Goal: Task Accomplishment & Management: Manage account settings

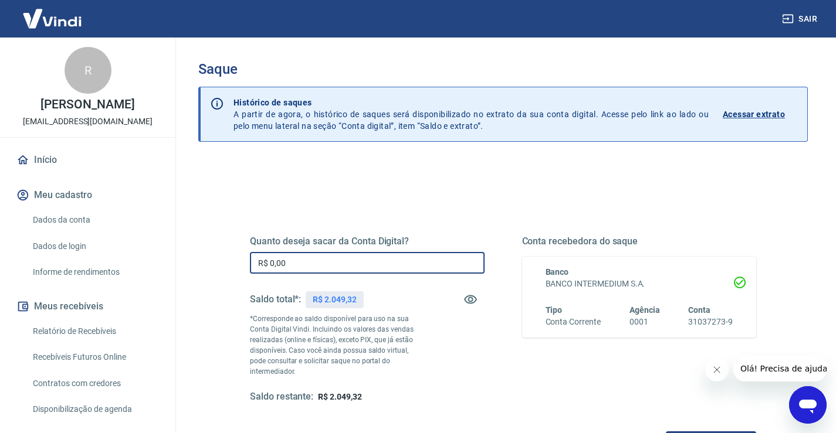
drag, startPoint x: 338, startPoint y: 267, endPoint x: 189, endPoint y: 264, distance: 148.4
click at [192, 267] on div "Saque Histórico de saques A partir de agora, o histórico de saques será disponi…" at bounding box center [502, 271] width 637 height 467
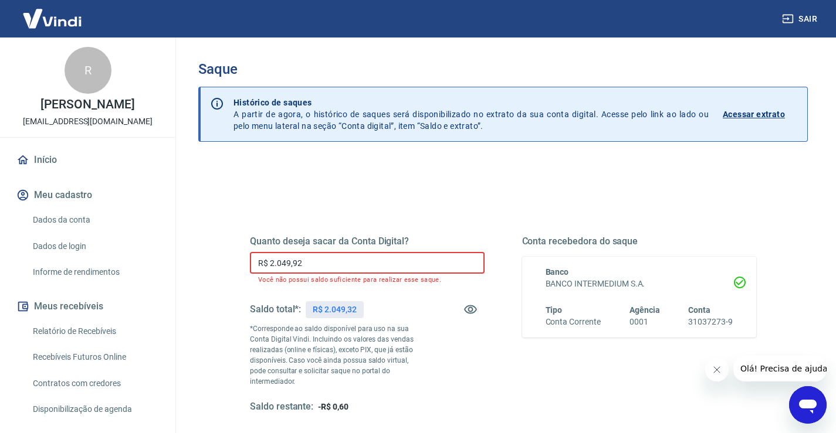
click at [321, 264] on input "R$ 2.049,92" at bounding box center [367, 263] width 235 height 22
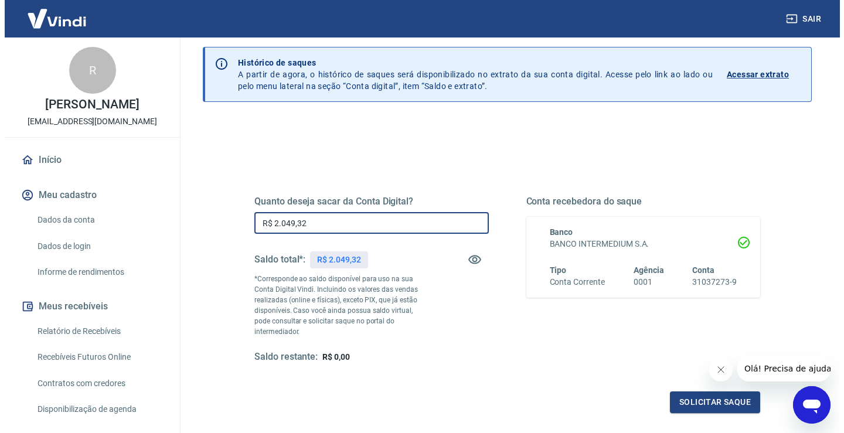
scroll to position [59, 0]
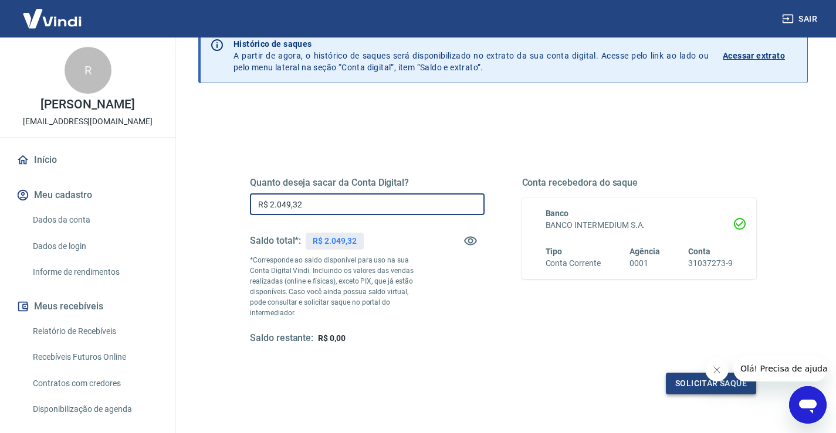
type input "R$ 2.049,32"
click at [687, 376] on button "Solicitar saque" at bounding box center [711, 384] width 90 height 22
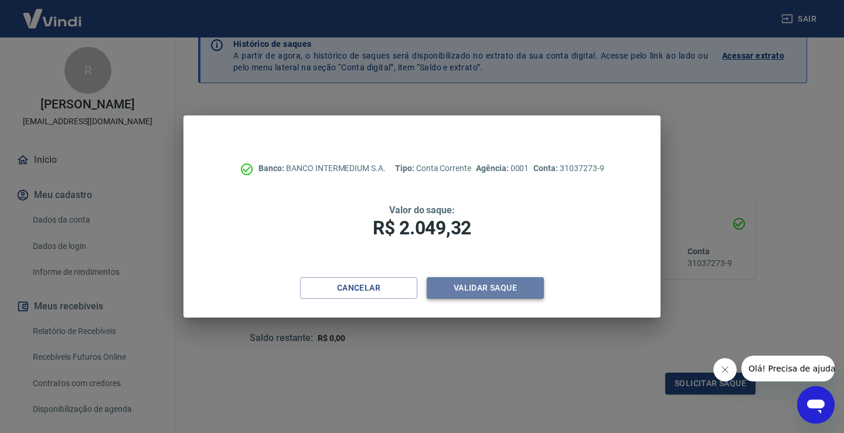
click at [476, 296] on button "Validar saque" at bounding box center [485, 288] width 117 height 22
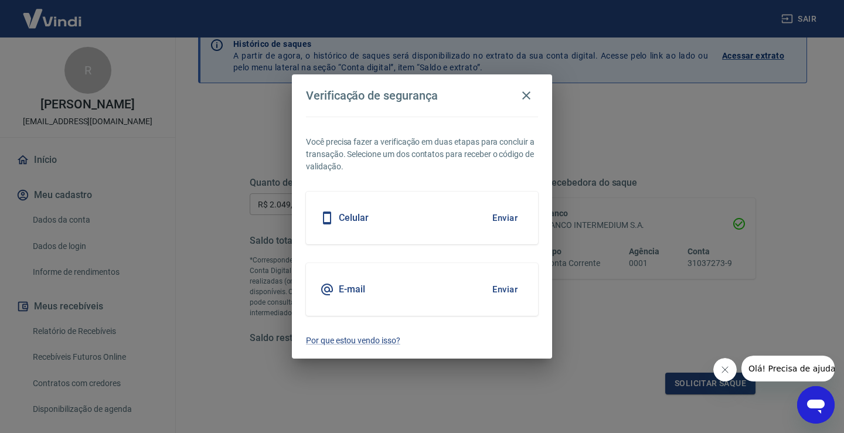
click at [505, 294] on button "Enviar" at bounding box center [505, 289] width 38 height 25
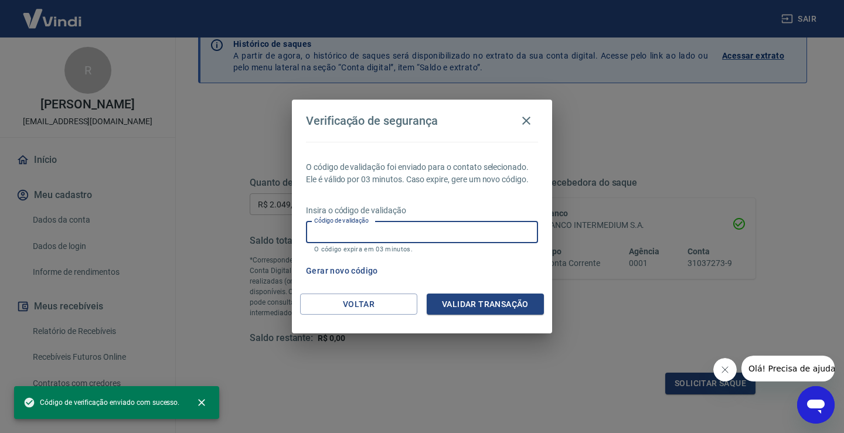
click at [364, 232] on input "Código de validação" at bounding box center [422, 233] width 232 height 22
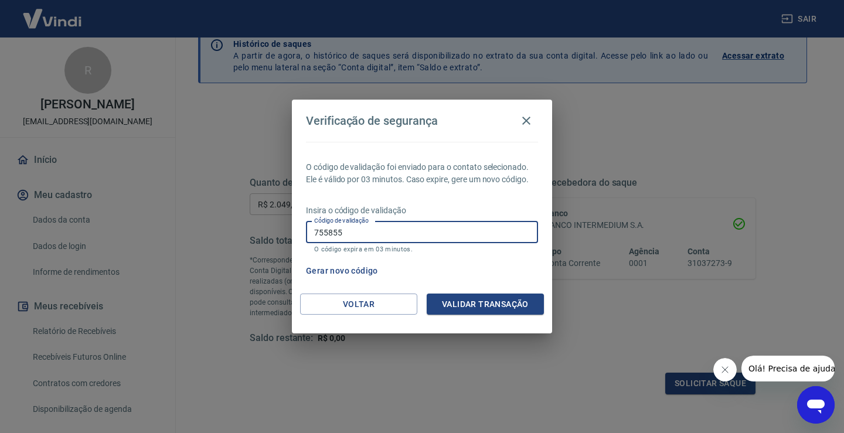
type input "755855"
click at [519, 292] on div "O código de validação foi enviado para o contato selecionado. Ele é válido por …" at bounding box center [422, 218] width 260 height 152
click at [515, 312] on button "Validar transação" at bounding box center [485, 305] width 117 height 22
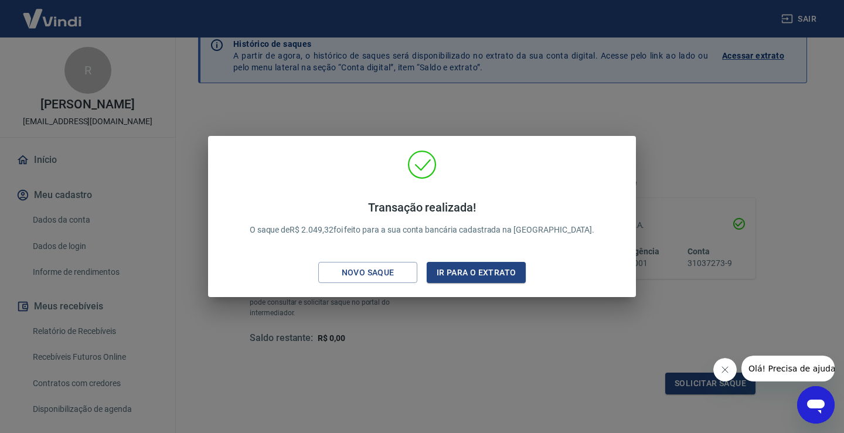
drag, startPoint x: 229, startPoint y: 78, endPoint x: 240, endPoint y: 4, distance: 75.4
click at [232, 77] on div "Transação realizada! O saque de R$ 2.049,32 foi feito para a sua conta bancária…" at bounding box center [422, 216] width 844 height 433
